Goal: Information Seeking & Learning: Understand process/instructions

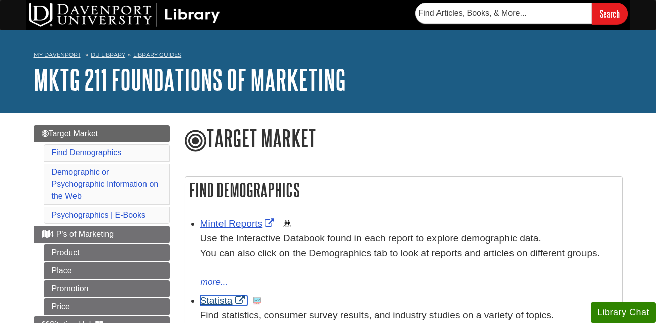
click at [229, 296] on link "Statista" at bounding box center [223, 300] width 47 height 11
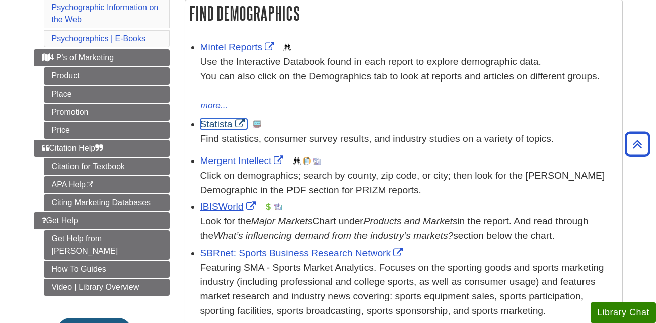
scroll to position [182, 0]
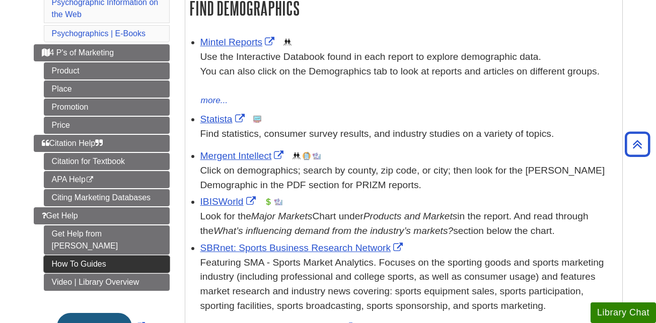
click at [87, 256] on link "How To Guides" at bounding box center [107, 264] width 126 height 17
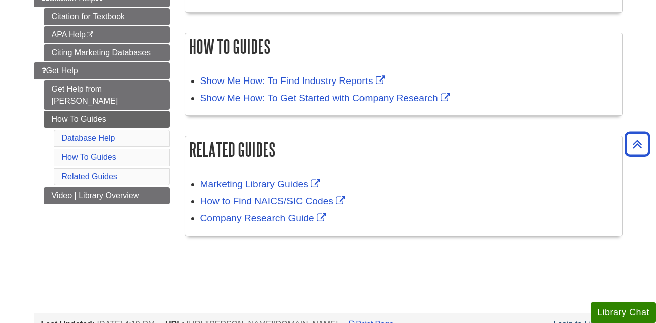
scroll to position [245, 0]
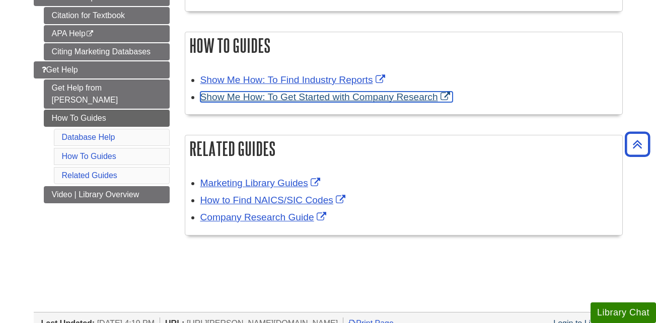
click at [335, 96] on link "Show Me How: To Get Started with Company Research" at bounding box center [326, 97] width 252 height 11
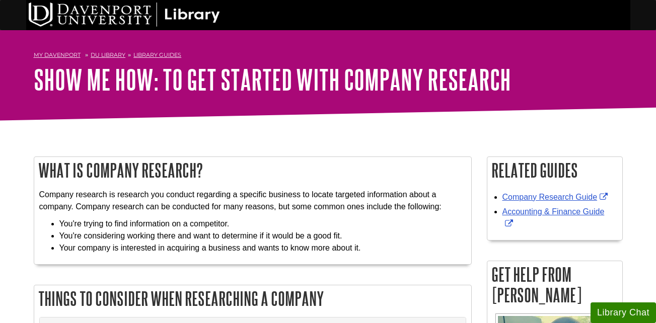
click at [339, 128] on div at bounding box center [328, 127] width 604 height 13
